Goal: Understand process/instructions

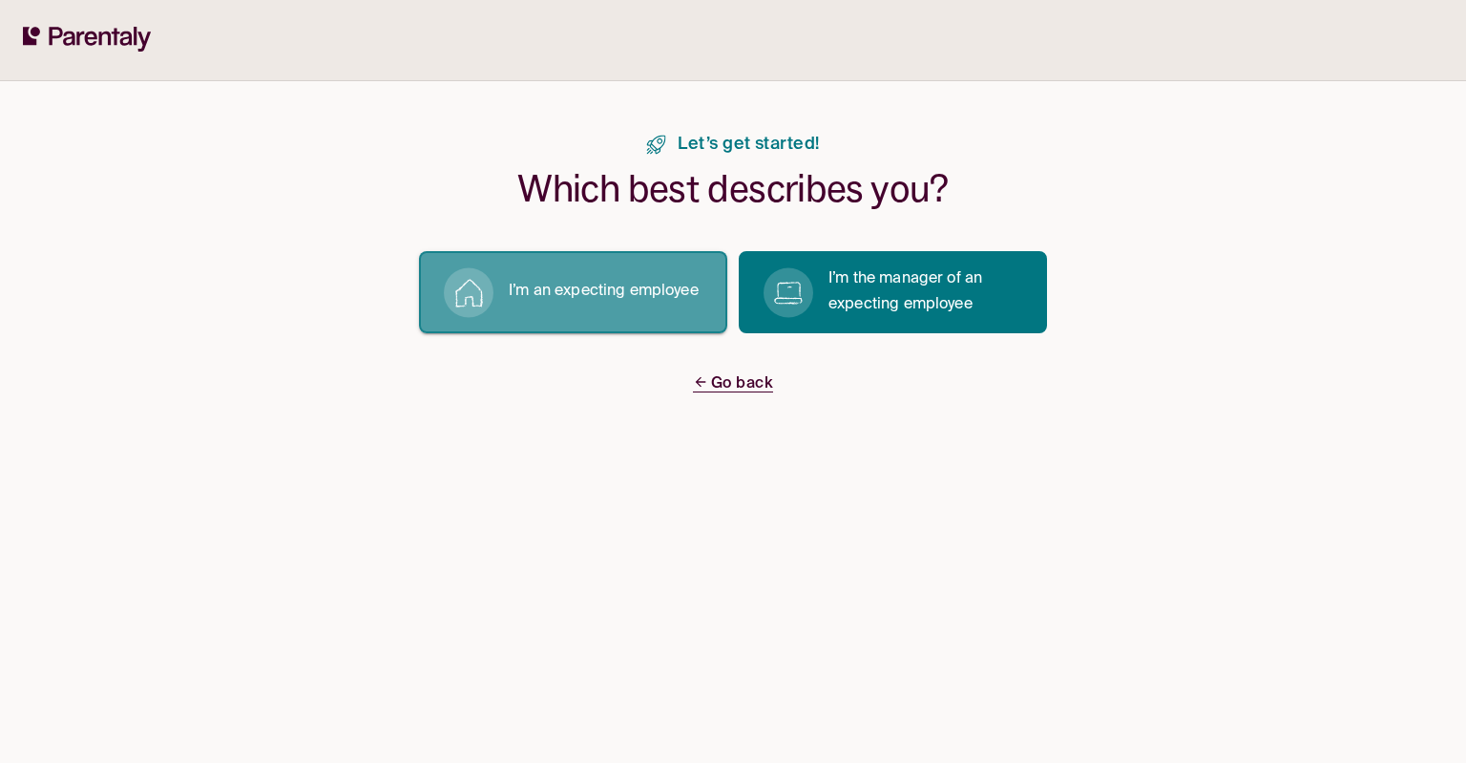
click at [623, 296] on p "I’m an expecting employee" at bounding box center [604, 292] width 190 height 26
